Goal: Register for event/course

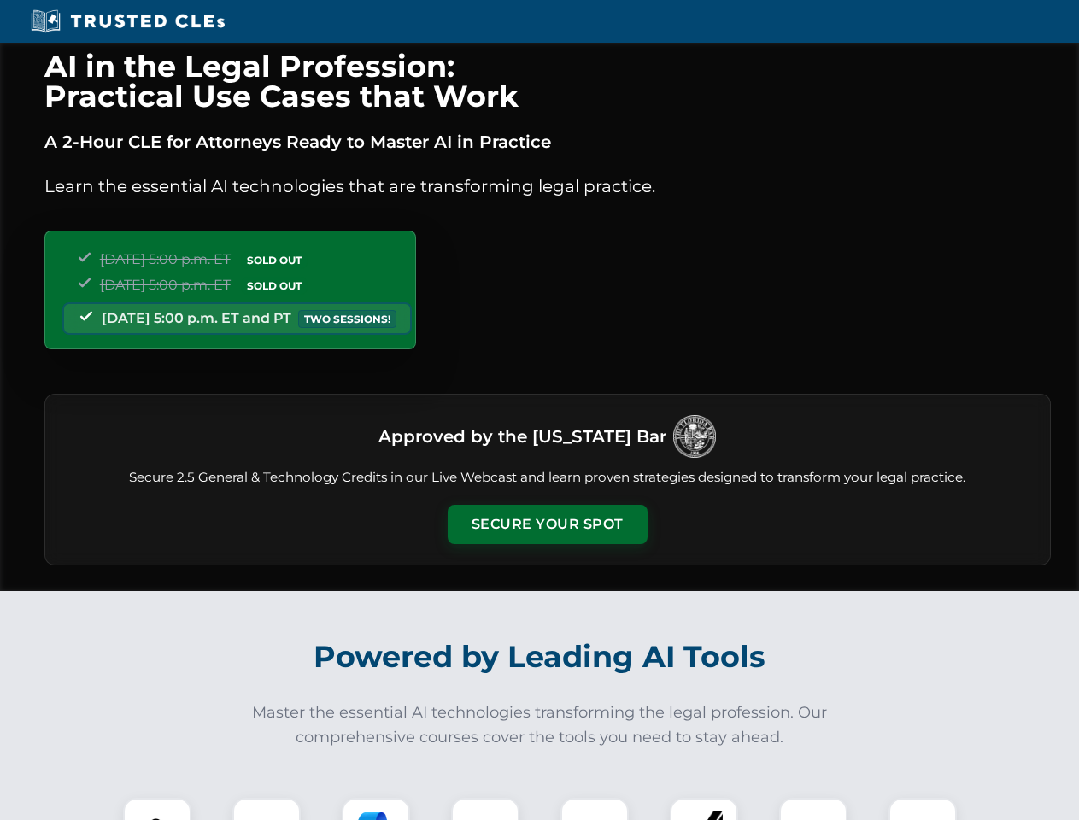
click at [547, 524] on button "Secure Your Spot" at bounding box center [548, 524] width 200 height 39
click at [157, 809] on img at bounding box center [157, 832] width 50 height 50
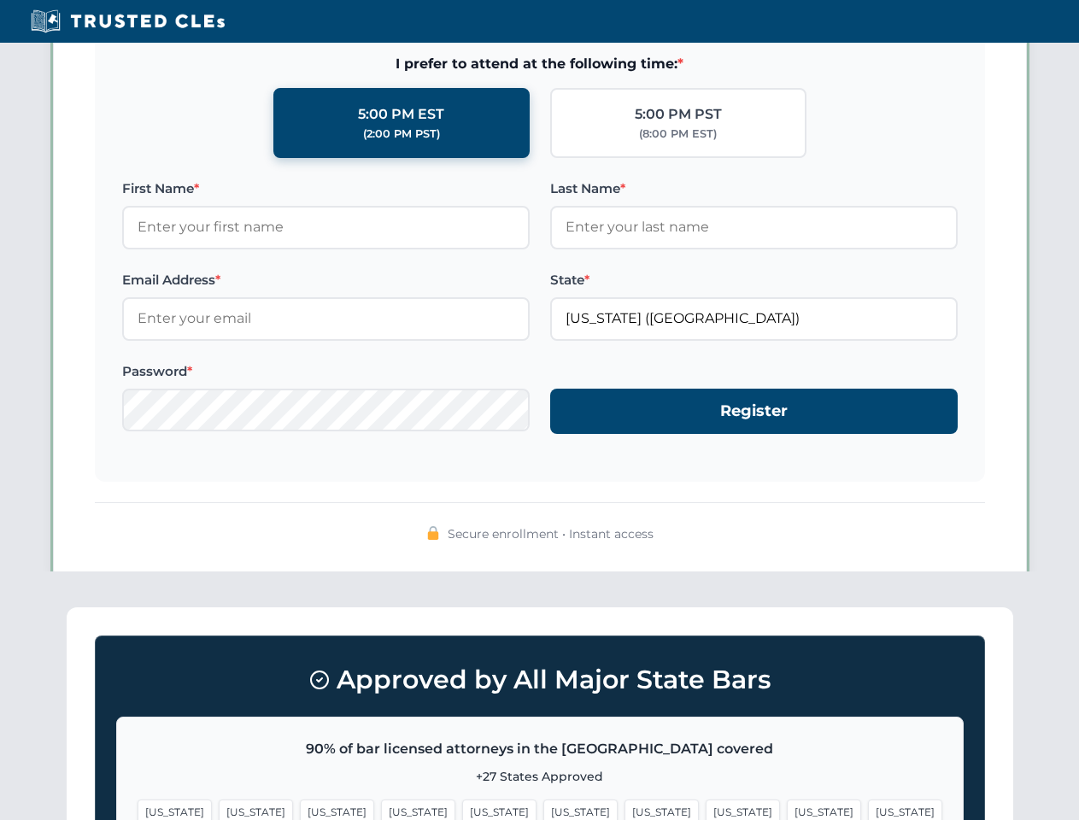
click at [624, 809] on span "[US_STATE]" at bounding box center [661, 811] width 74 height 25
click at [787, 809] on span "[US_STATE]" at bounding box center [824, 811] width 74 height 25
